Goal: Find specific page/section: Find specific page/section

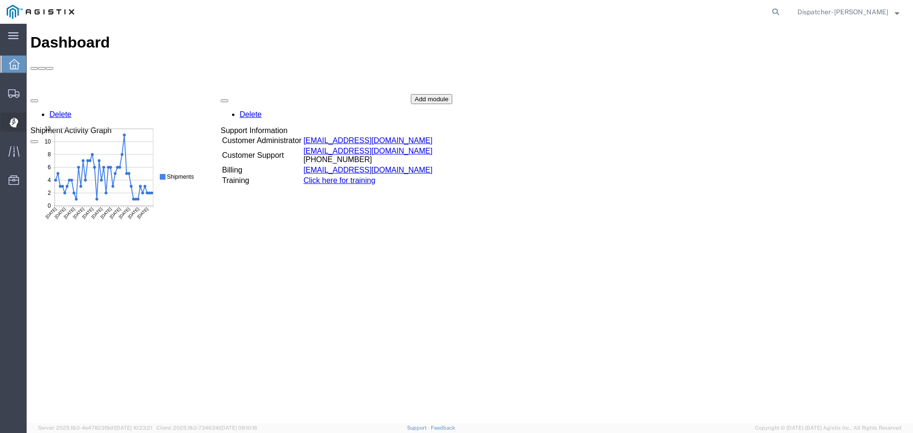
click at [10, 124] on icon at bounding box center [13, 123] width 9 height 10
